Goal: Information Seeking & Learning: Check status

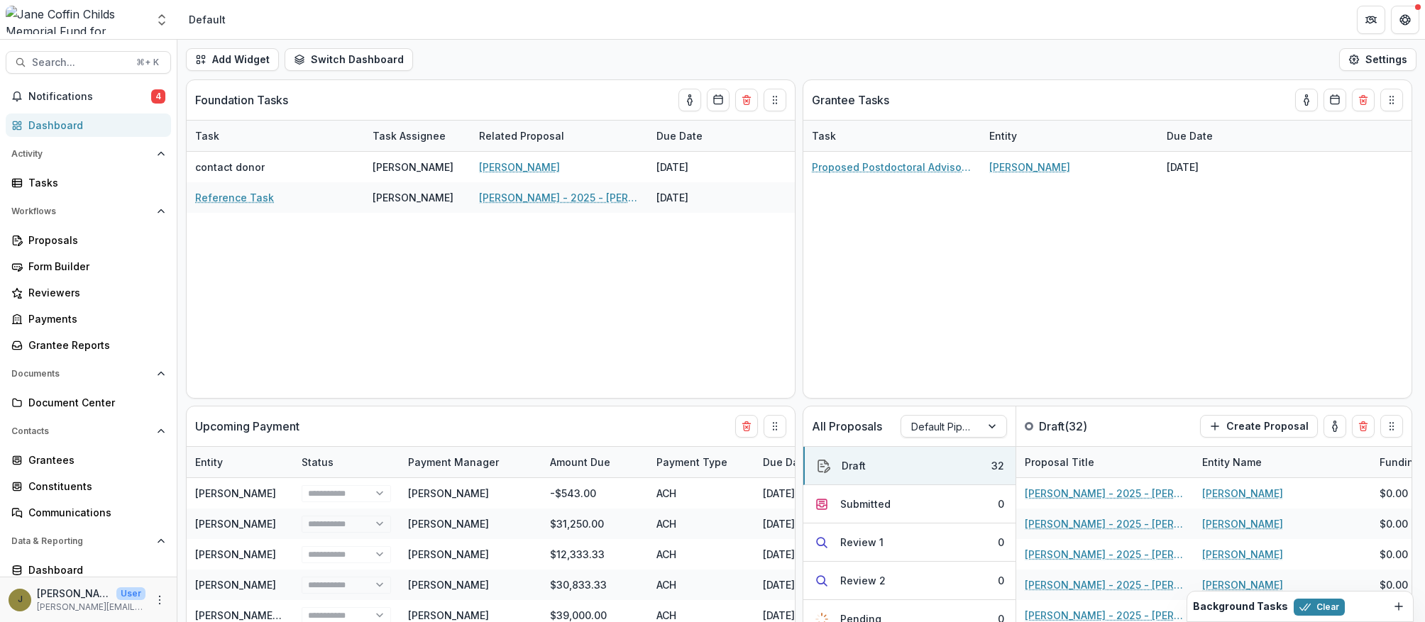
select select "**********"
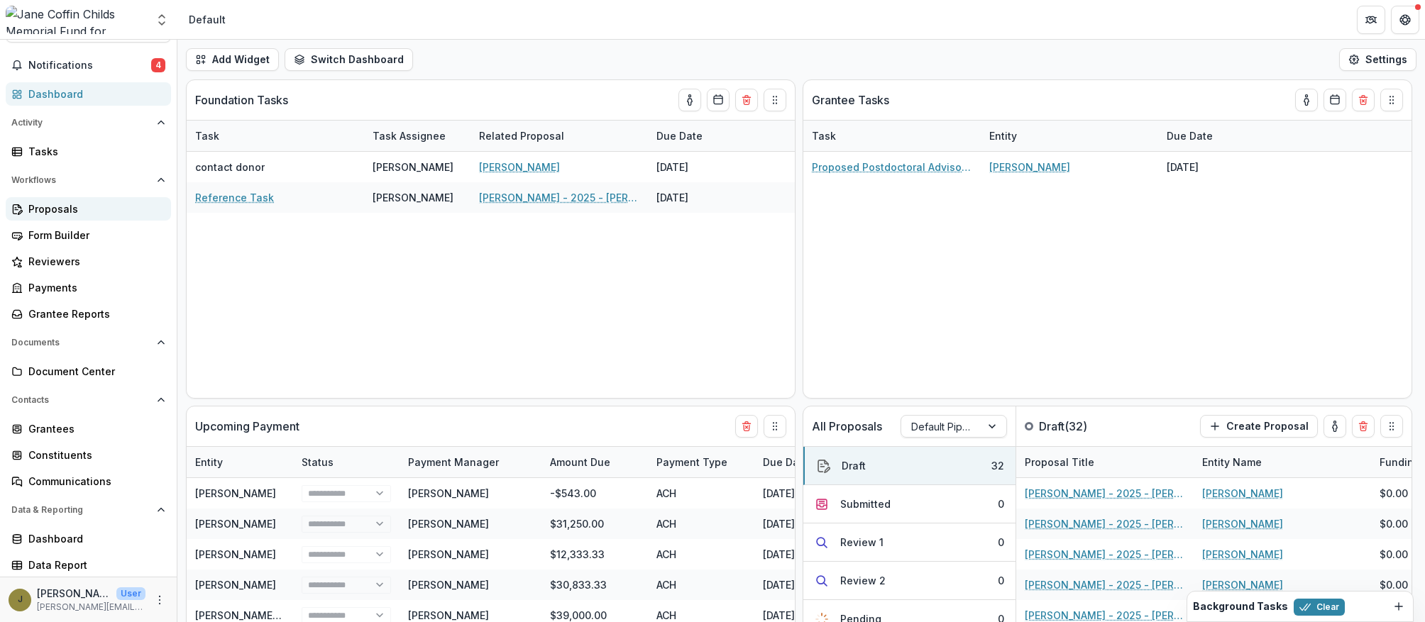
select select "**********"
click at [52, 209] on div "Proposals" at bounding box center [93, 209] width 131 height 15
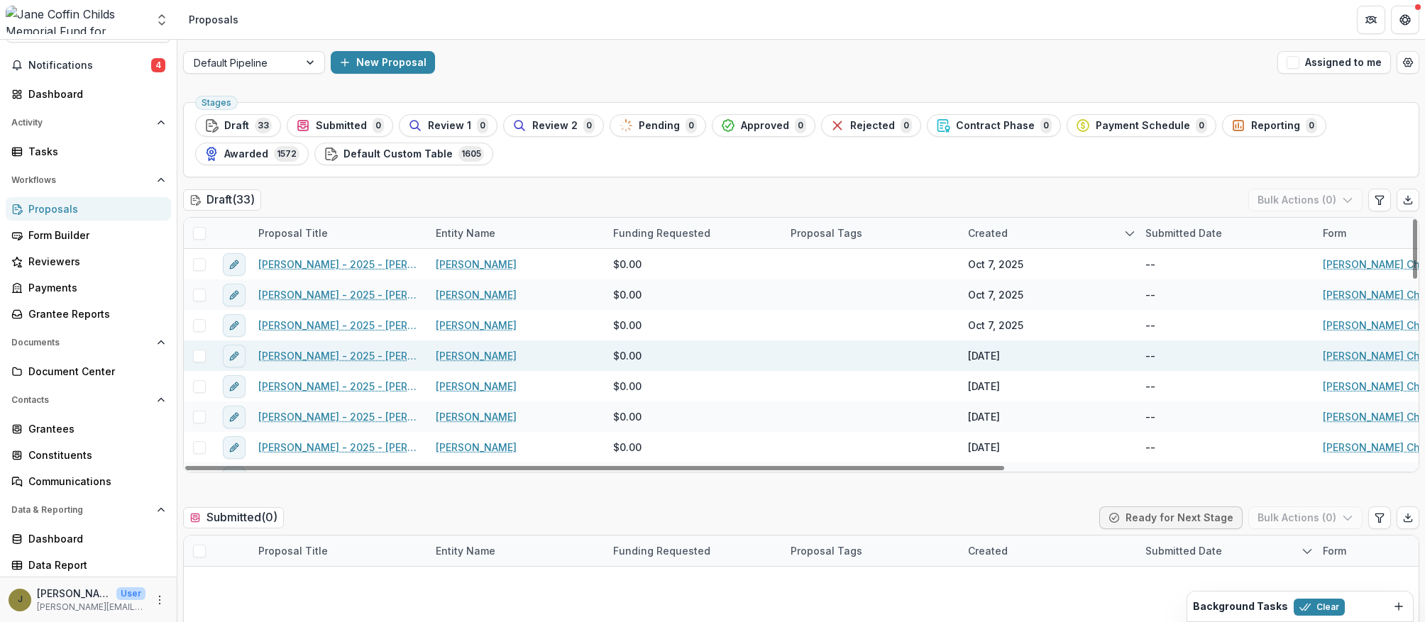
click at [372, 353] on link "[PERSON_NAME] - 2025 - [PERSON_NAME] Childs Memorial Fund - Fellowship Applicat…" at bounding box center [338, 355] width 160 height 15
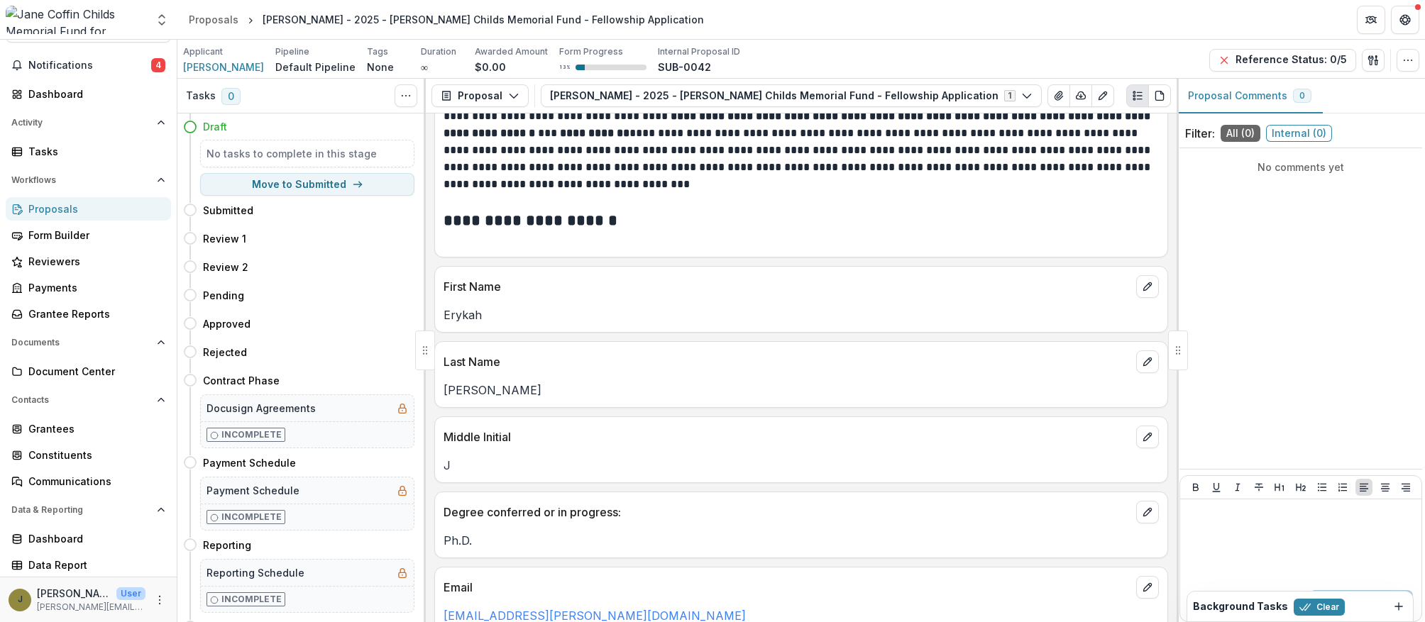
scroll to position [154, 0]
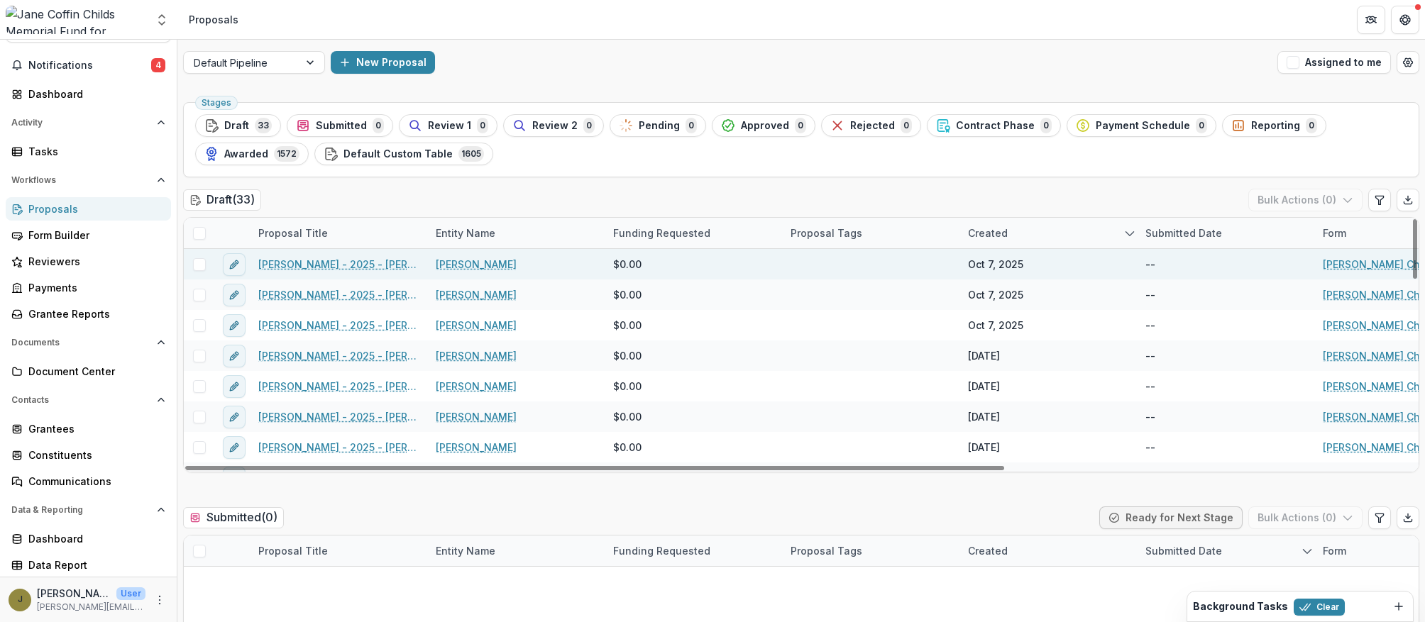
click at [327, 270] on link "[PERSON_NAME] - 2025 - [PERSON_NAME] Childs Memorial Fund - Fellowship Applicat…" at bounding box center [338, 264] width 160 height 15
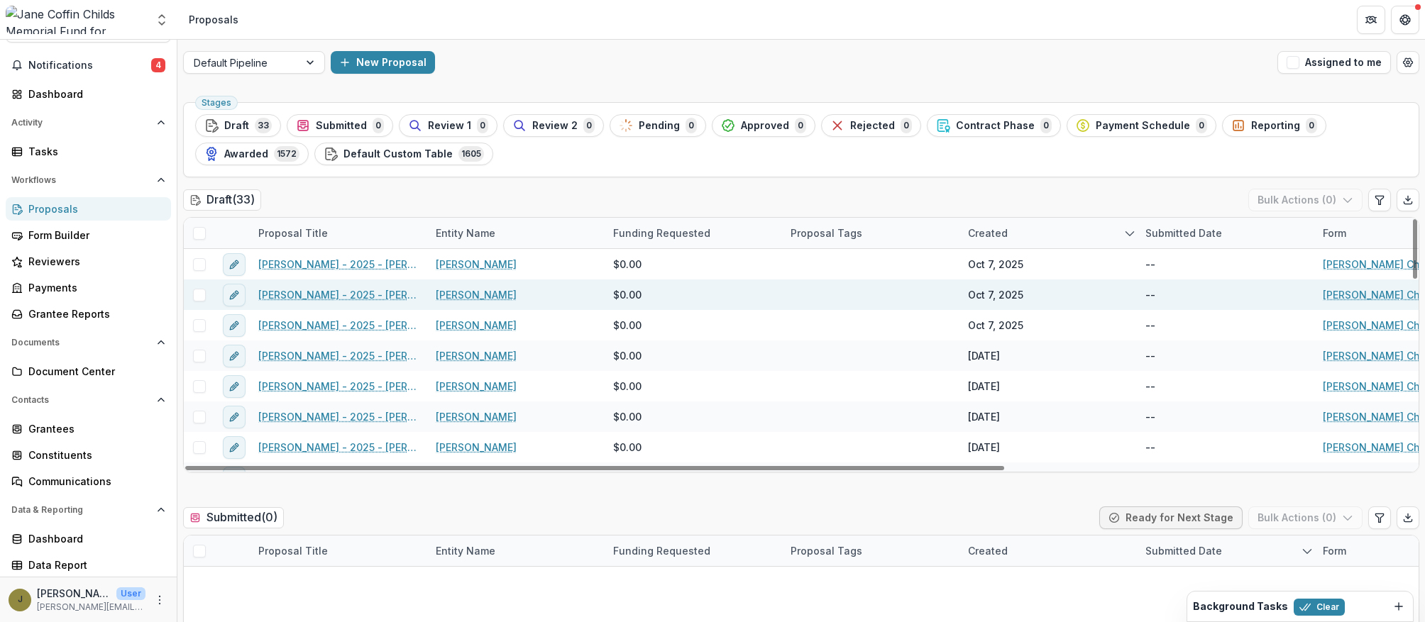
click at [312, 291] on link "[PERSON_NAME] - 2025 - [PERSON_NAME] Childs Memorial Fund - Fellowship Applicat…" at bounding box center [338, 294] width 160 height 15
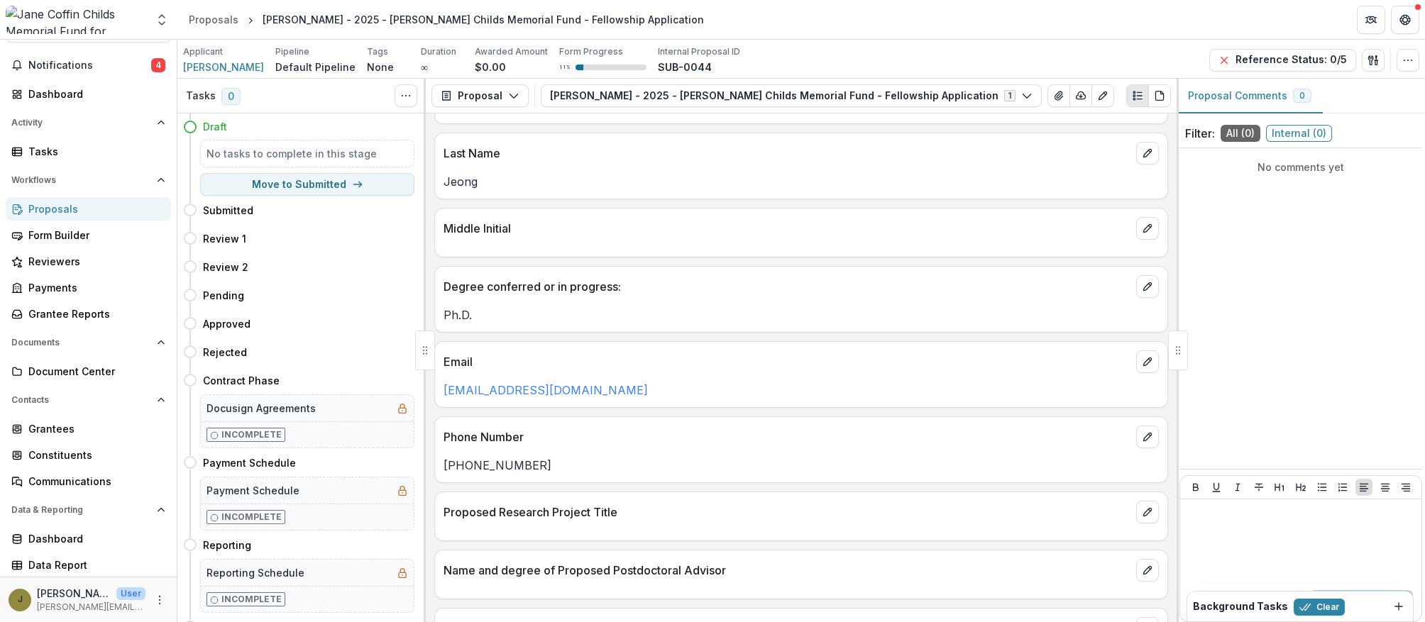
scroll to position [352, 0]
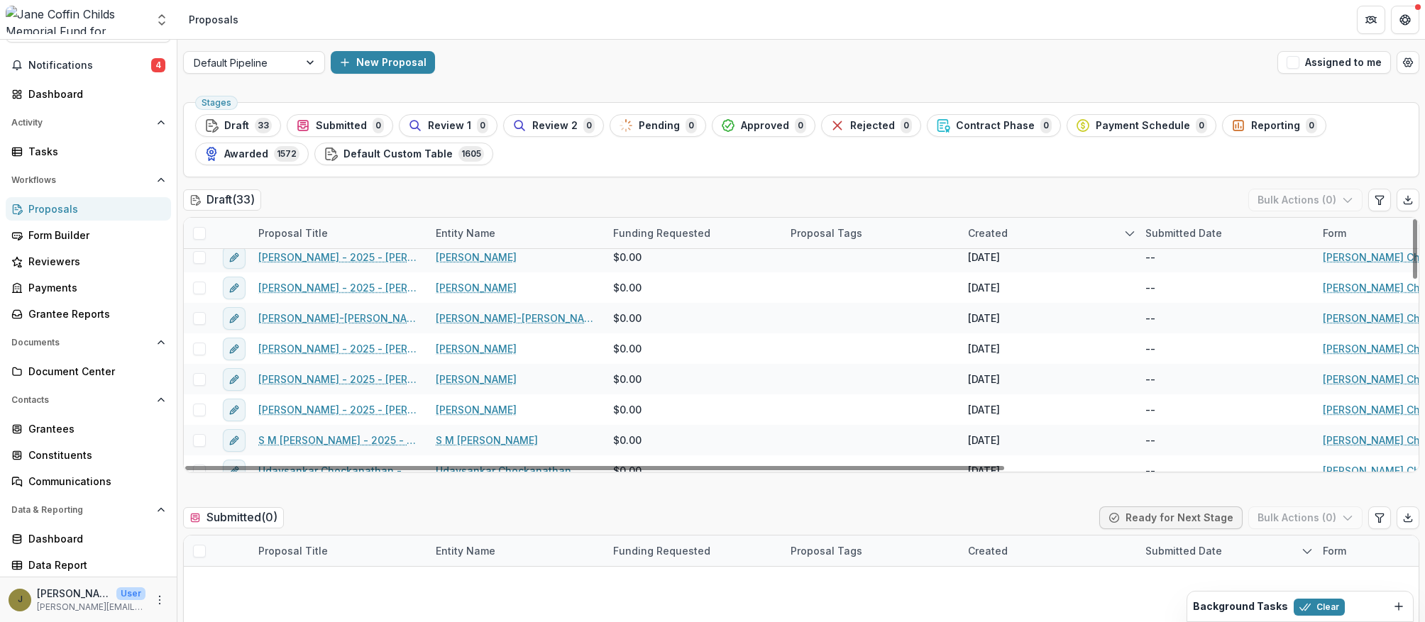
scroll to position [201, 0]
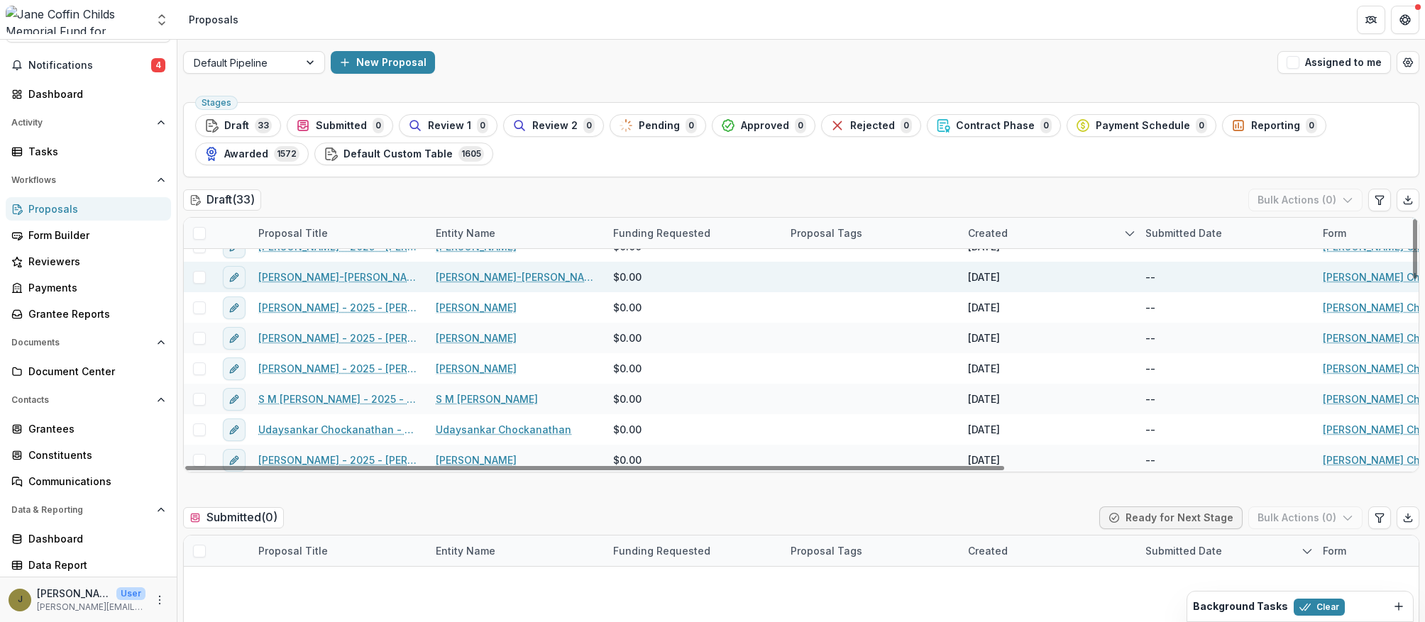
click at [317, 275] on link "[PERSON_NAME]-[PERSON_NAME] - 2025 - [PERSON_NAME] Childs Memorial Fund - Fello…" at bounding box center [338, 277] width 160 height 15
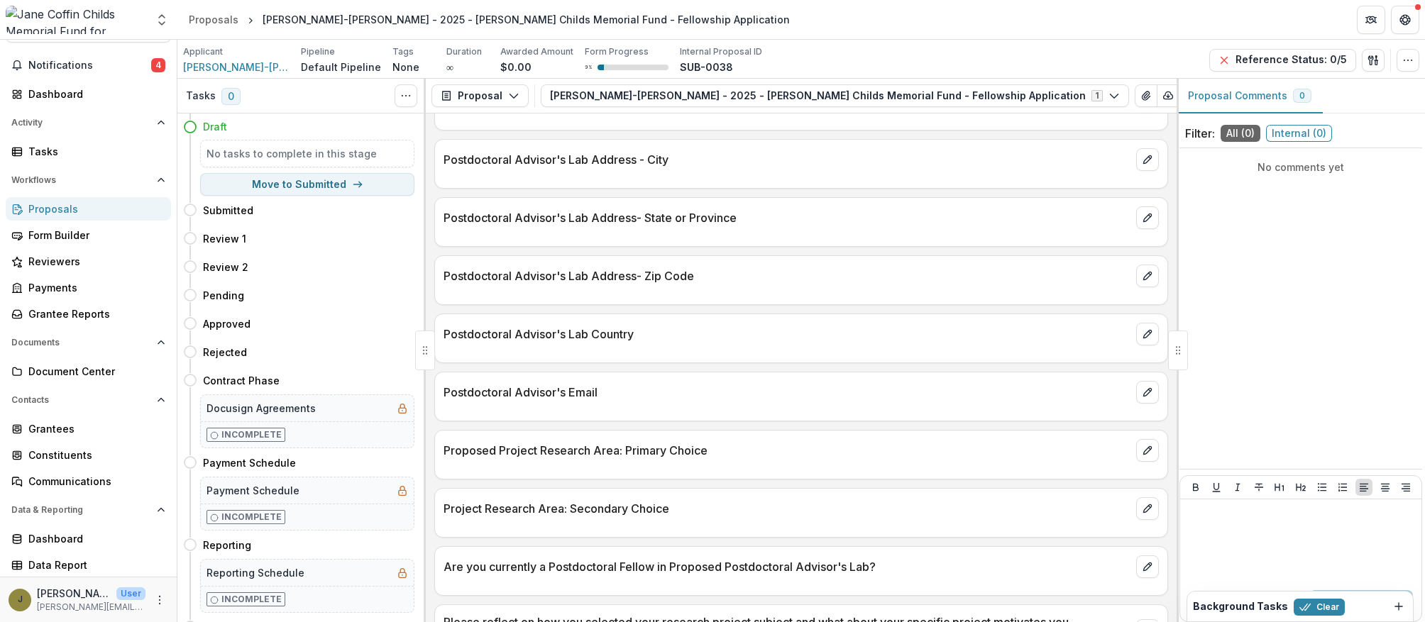
scroll to position [986, 0]
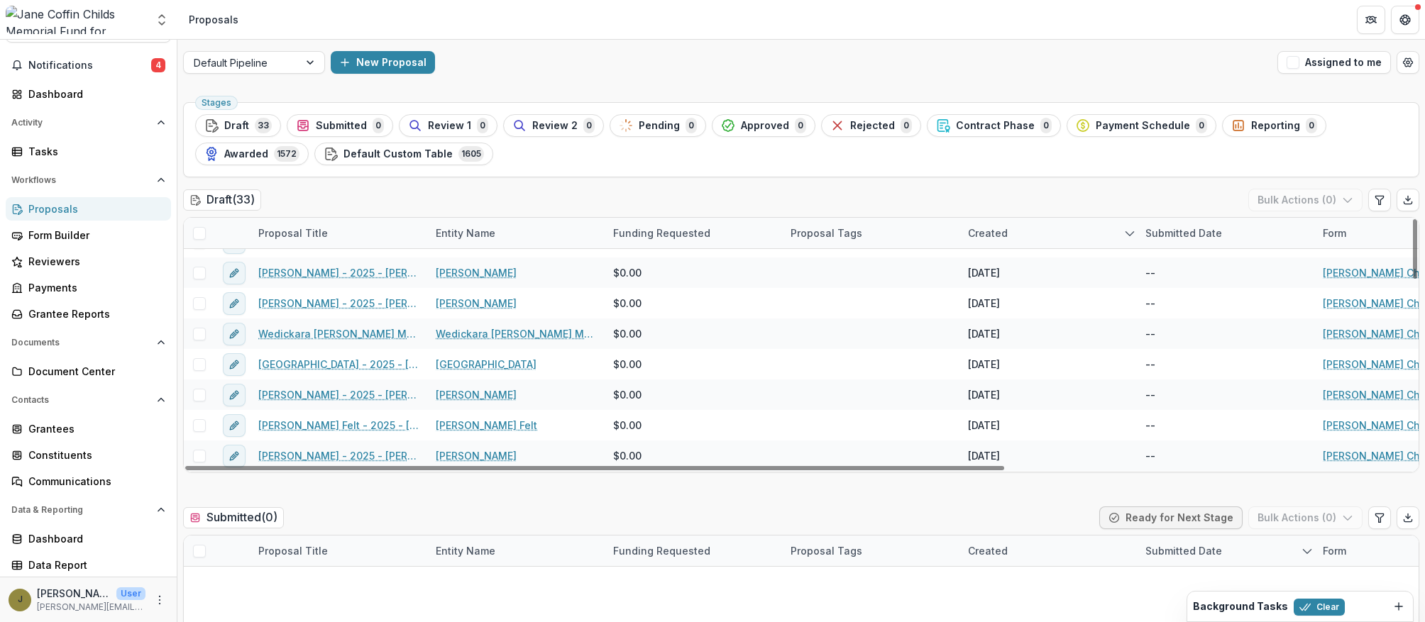
scroll to position [510, 0]
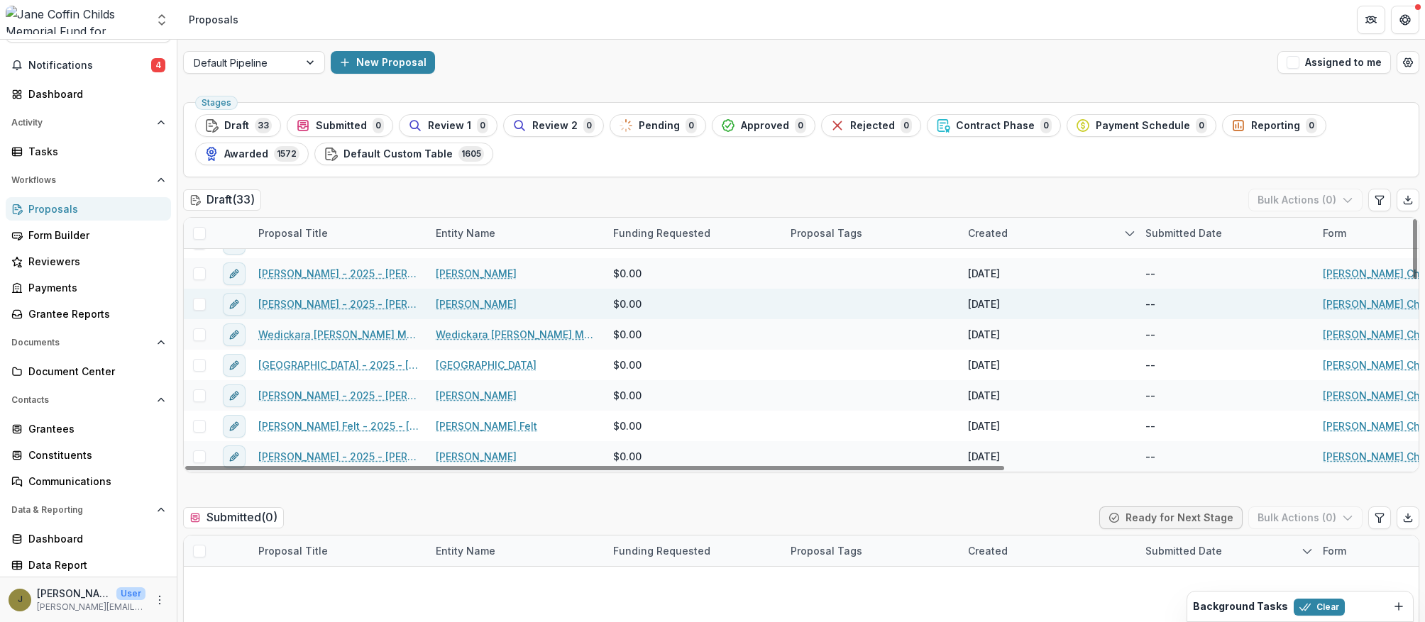
click at [315, 306] on link "[PERSON_NAME] - 2025 - [PERSON_NAME] Childs Memorial Fund - Fellowship Applicat…" at bounding box center [338, 304] width 160 height 15
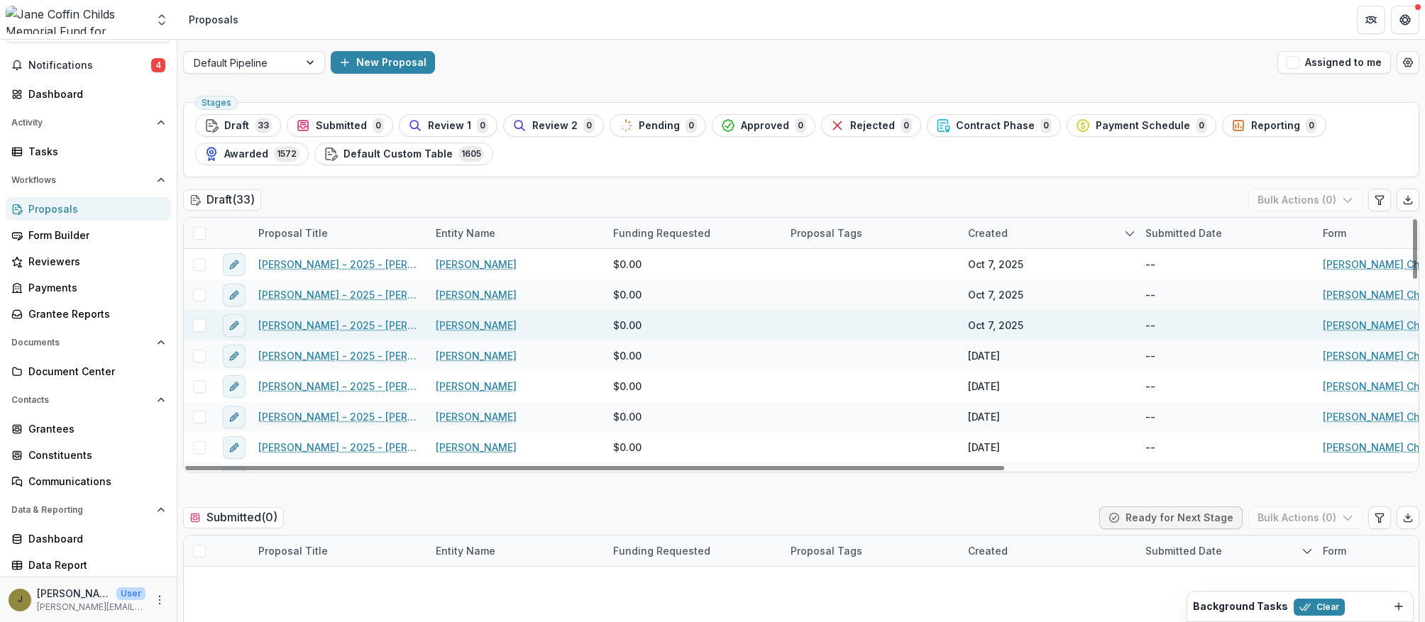
click at [287, 322] on link "[PERSON_NAME] - 2025 - [PERSON_NAME] Childs Memorial Fund - Fellowship Applicat…" at bounding box center [338, 325] width 160 height 15
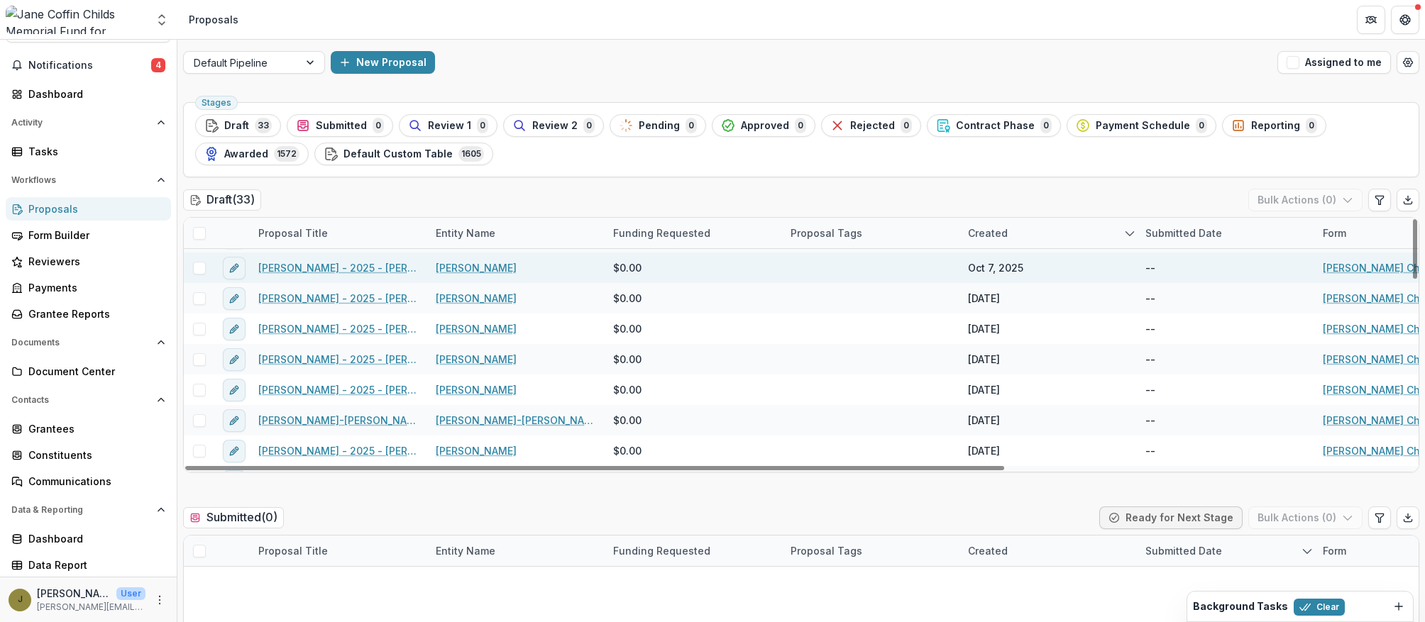
scroll to position [72, 0]
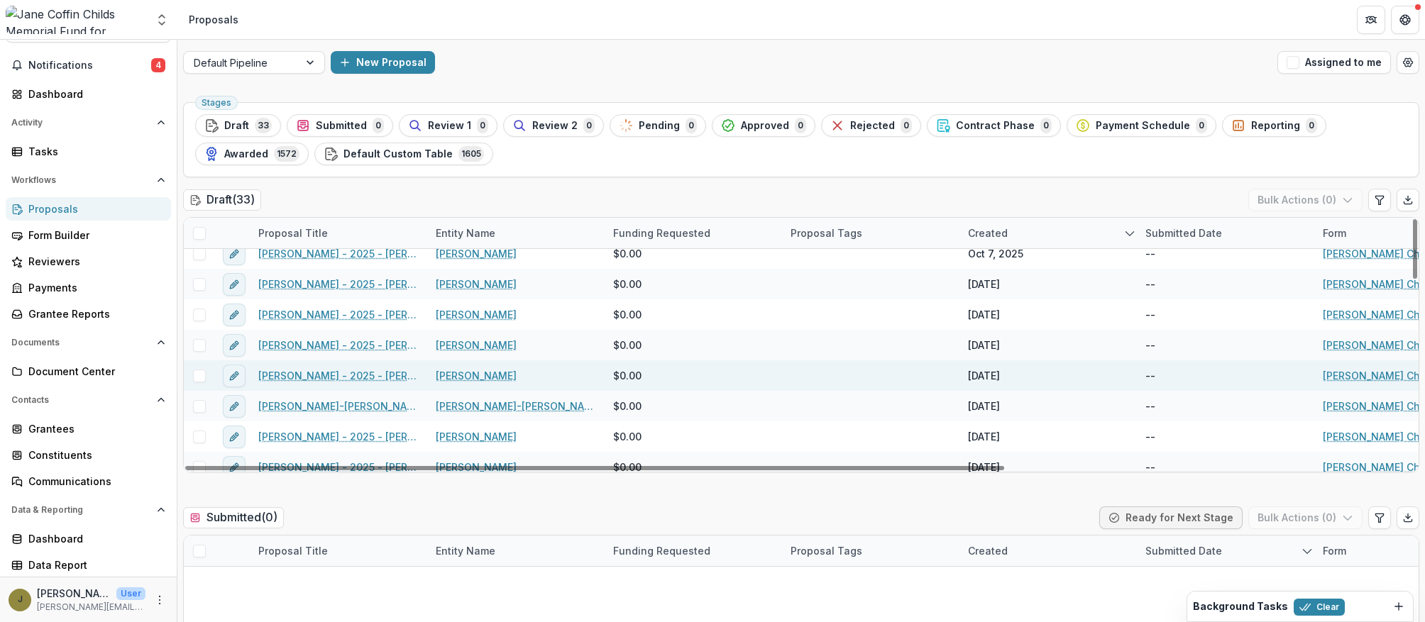
click at [363, 374] on link "[PERSON_NAME] - 2025 - [PERSON_NAME] Childs Memorial Fund - Fellowship Applicat…" at bounding box center [338, 375] width 160 height 15
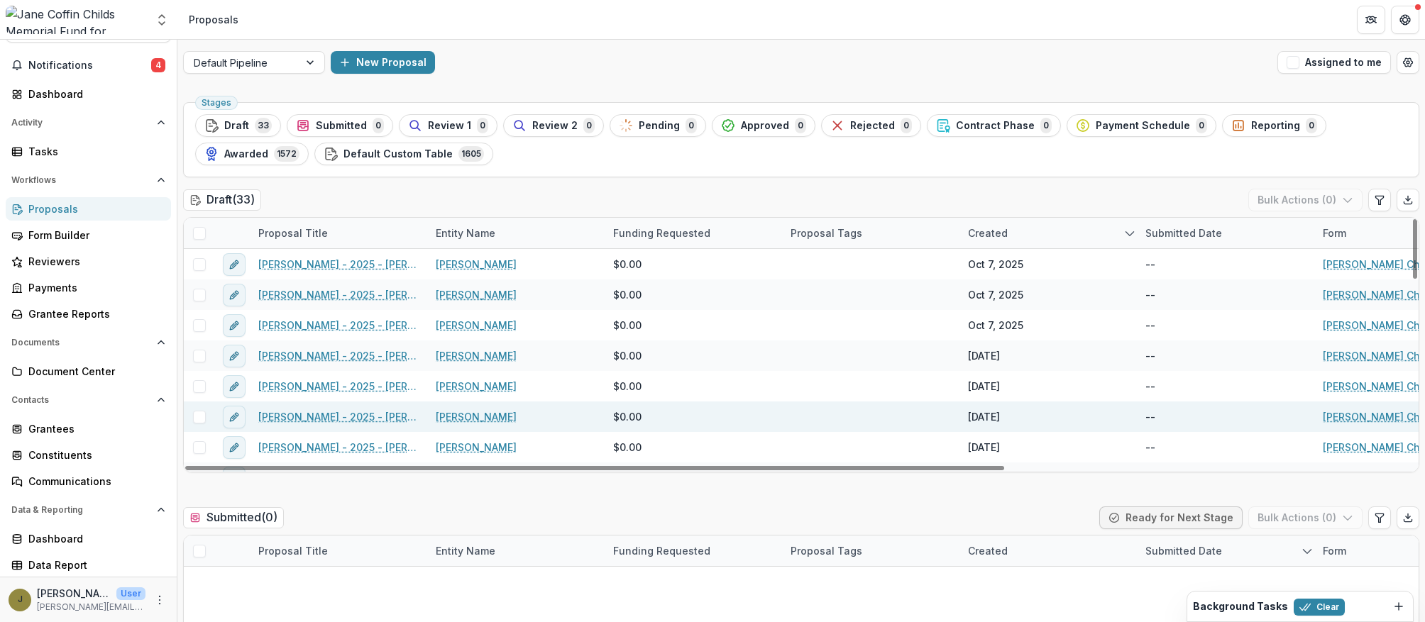
click at [289, 414] on link "[PERSON_NAME] - 2025 - [PERSON_NAME] Memorial Fund - Fellowship Application" at bounding box center [338, 416] width 160 height 15
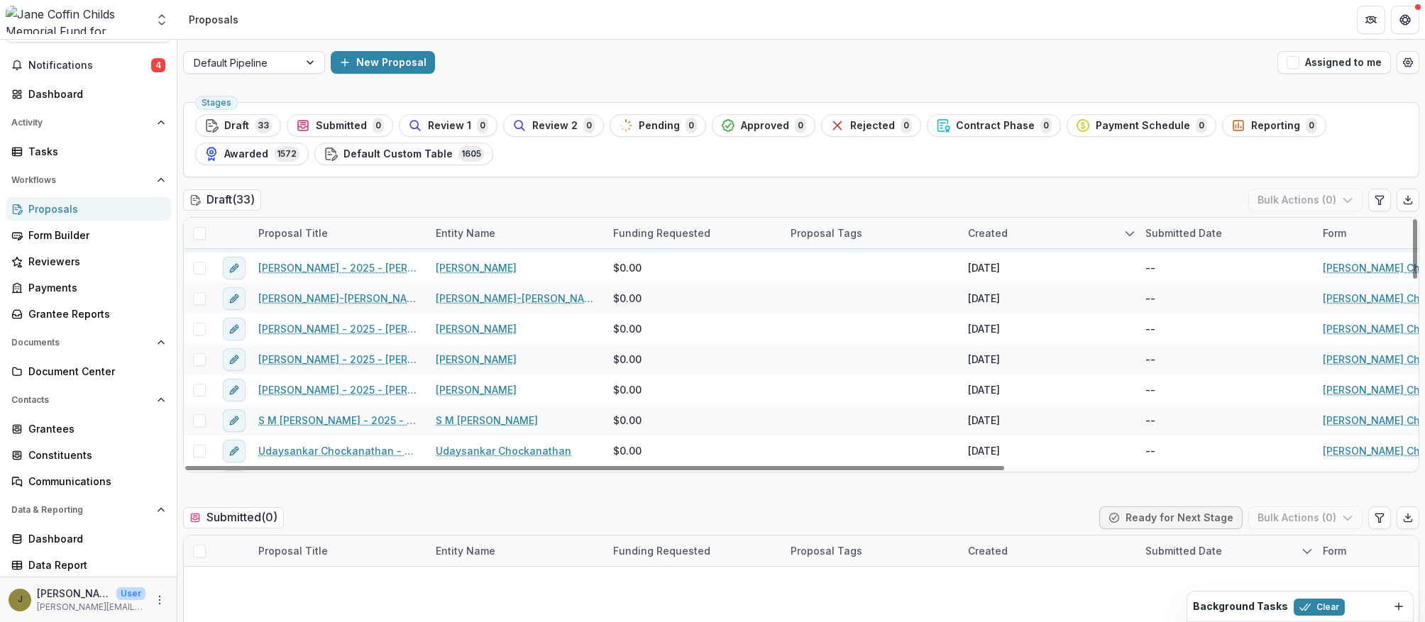
scroll to position [287, 0]
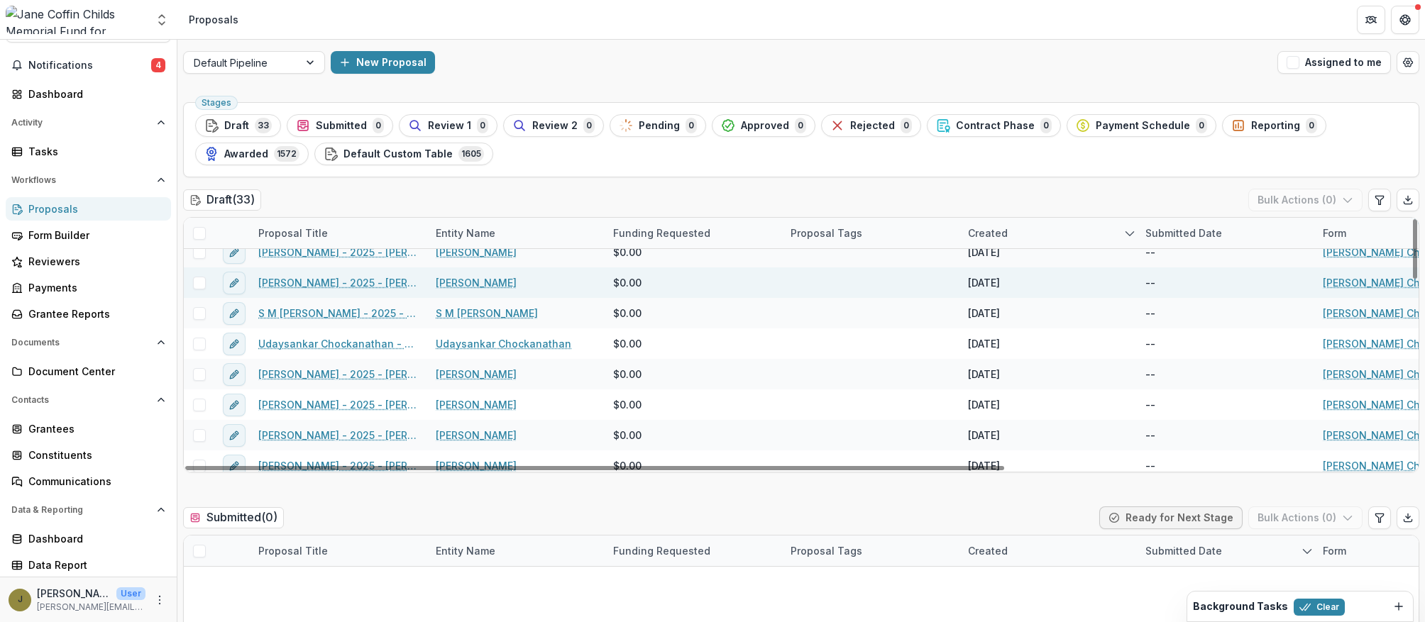
click at [302, 285] on link "[PERSON_NAME] - 2025 - [PERSON_NAME] Childs Memorial Fund - Fellowship Applicat…" at bounding box center [338, 282] width 160 height 15
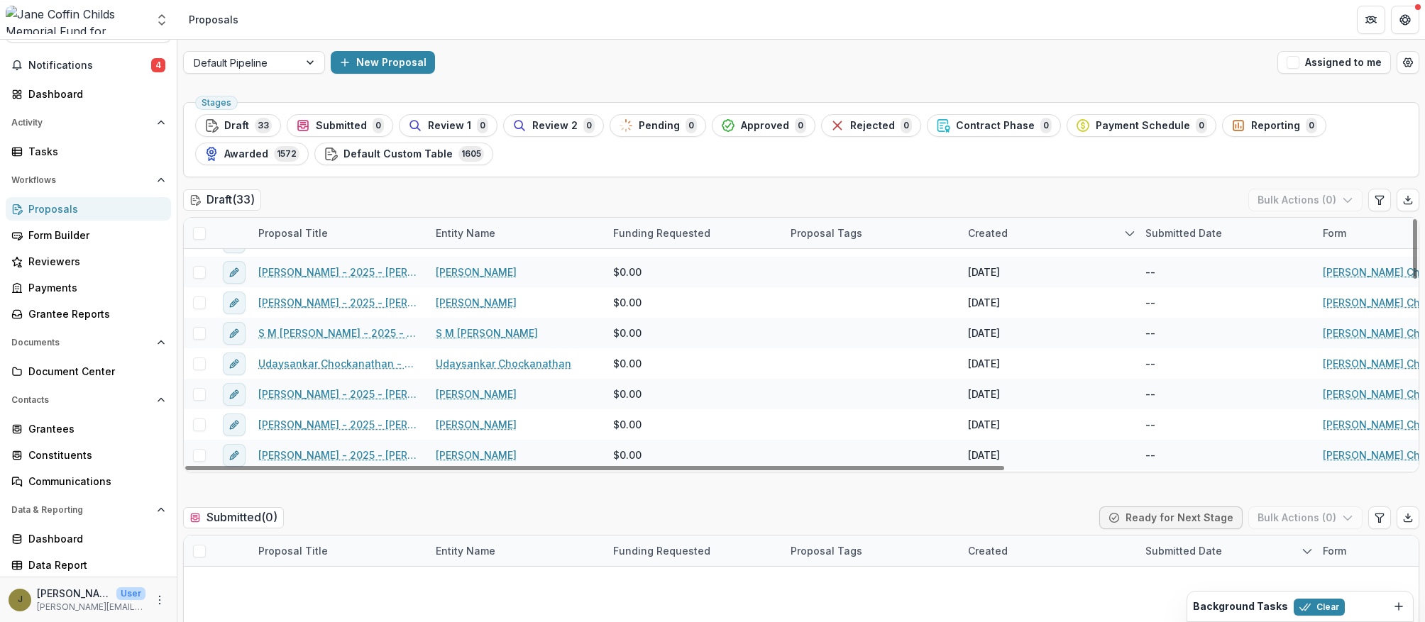
scroll to position [296, 0]
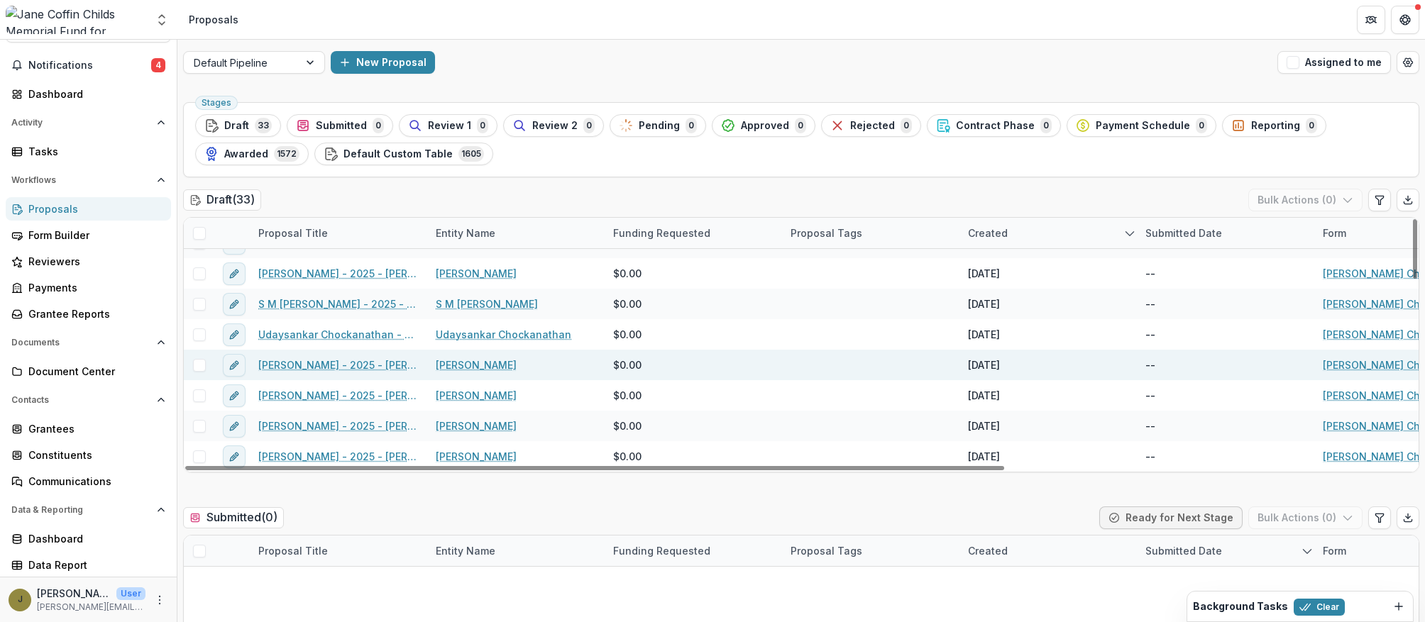
click at [299, 364] on link "[PERSON_NAME] - 2025 - [PERSON_NAME] Childs Memorial Fund - Fellowship Applicat…" at bounding box center [338, 365] width 160 height 15
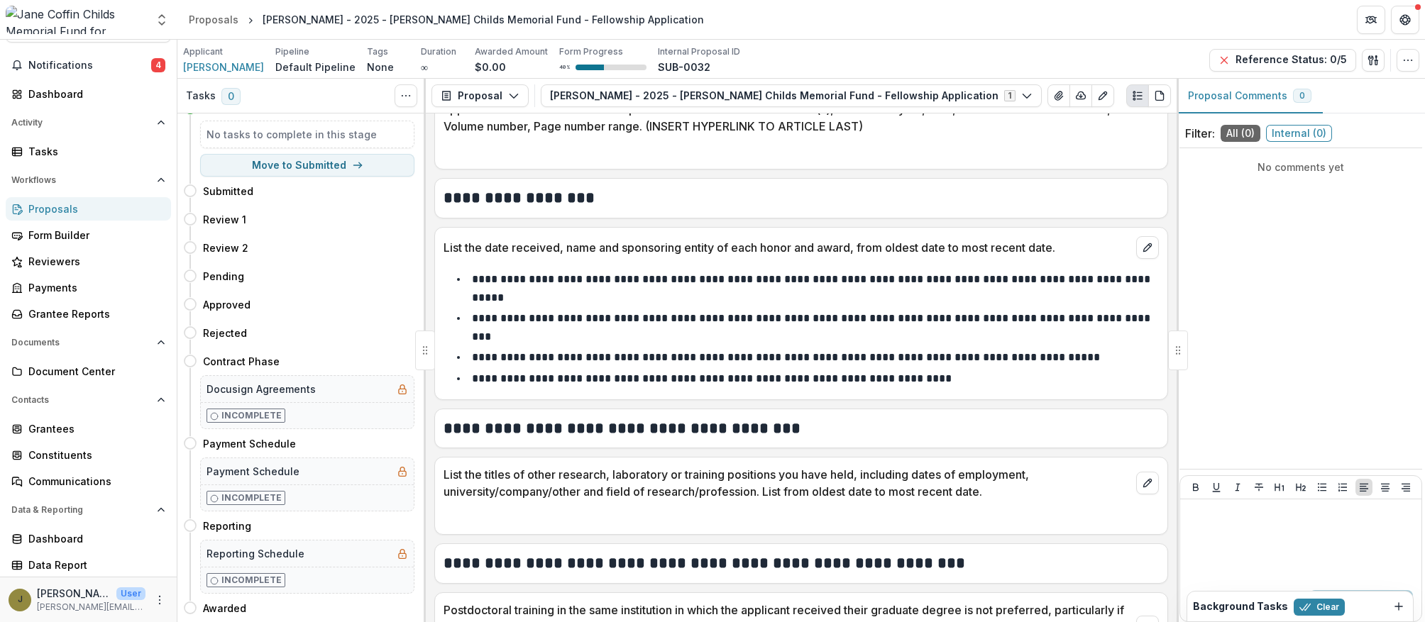
scroll to position [2539, 0]
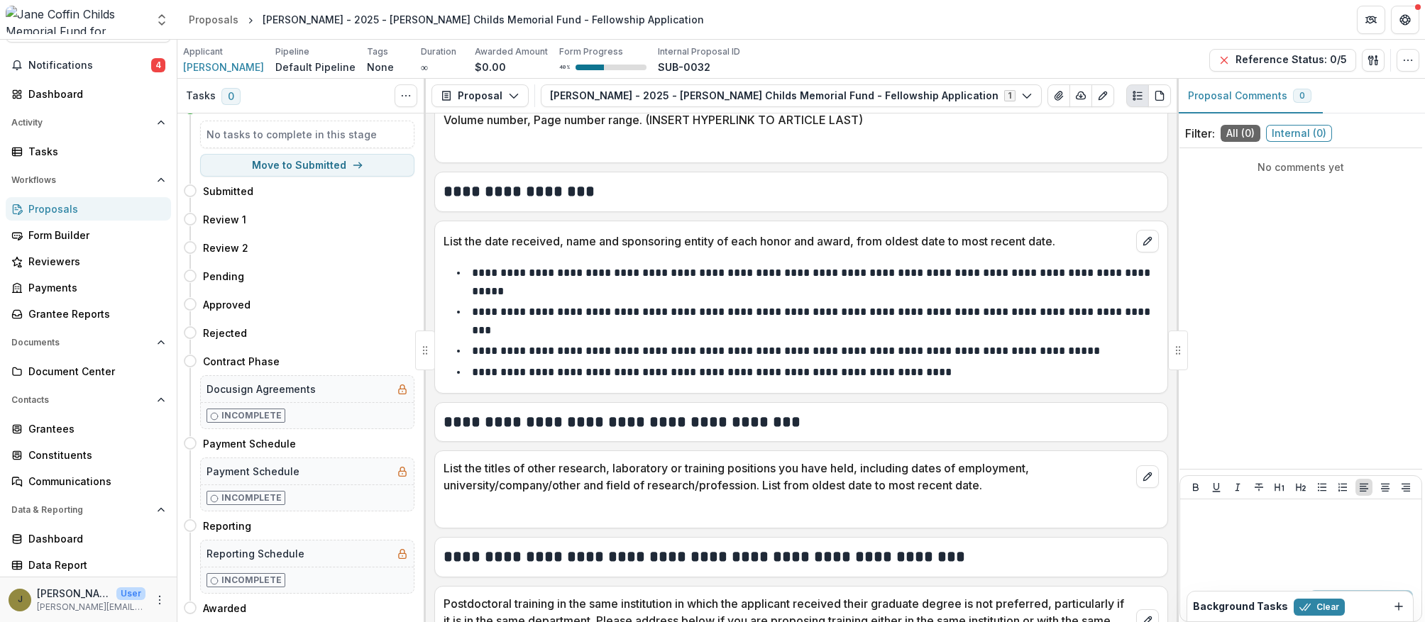
click at [57, 208] on div "Proposals" at bounding box center [93, 209] width 131 height 15
